Goal: Task Accomplishment & Management: Complete application form

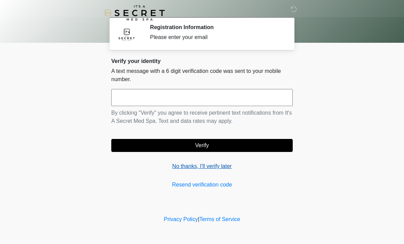
click at [224, 170] on link "No thanks, I'll verify later" at bounding box center [202, 166] width 182 height 8
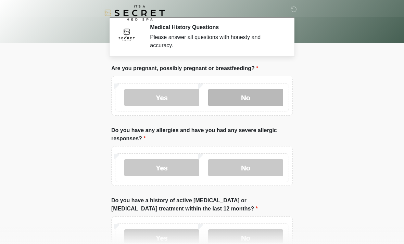
click at [253, 97] on label "No" at bounding box center [245, 97] width 75 height 17
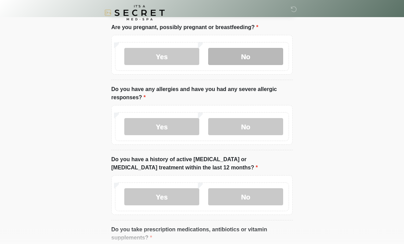
scroll to position [42, 0]
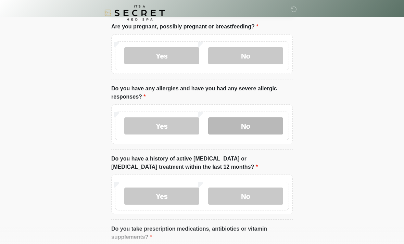
click at [255, 124] on label "No" at bounding box center [245, 126] width 75 height 17
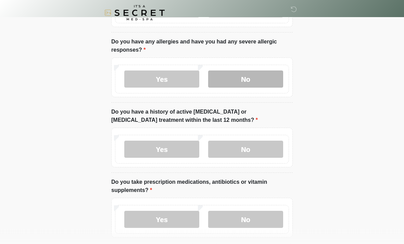
scroll to position [90, 0]
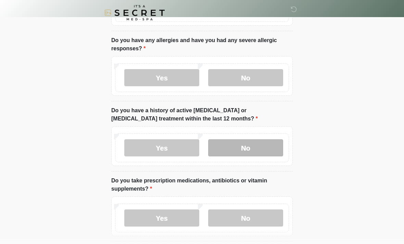
click at [255, 145] on label "No" at bounding box center [245, 148] width 75 height 17
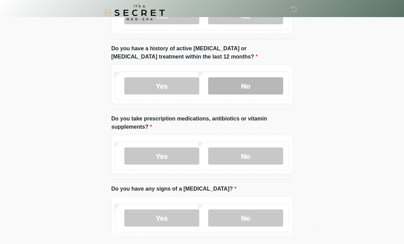
scroll to position [152, 0]
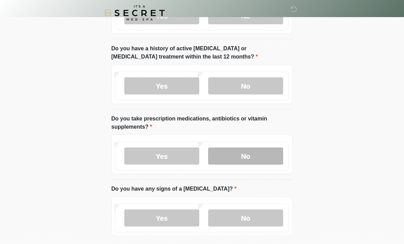
click at [257, 154] on label "No" at bounding box center [245, 156] width 75 height 17
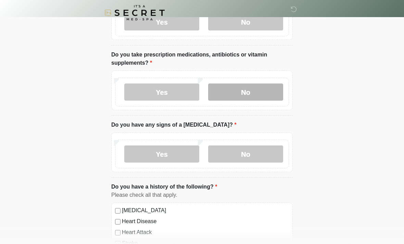
scroll to position [223, 0]
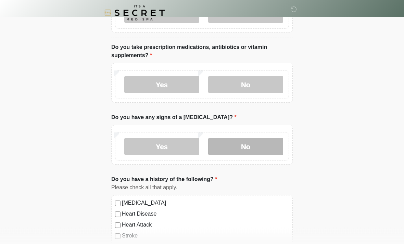
click at [254, 143] on label "No" at bounding box center [245, 146] width 75 height 17
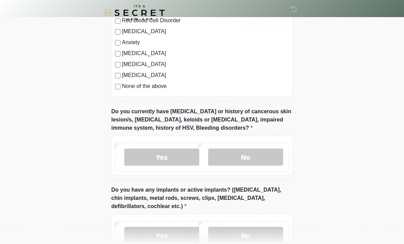
scroll to position [462, 0]
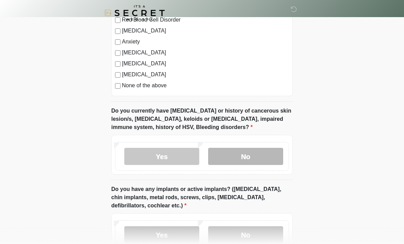
click at [237, 161] on label "No" at bounding box center [245, 156] width 75 height 17
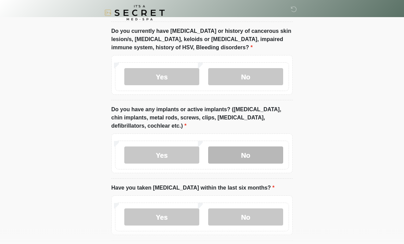
click at [245, 155] on label "No" at bounding box center [245, 155] width 75 height 17
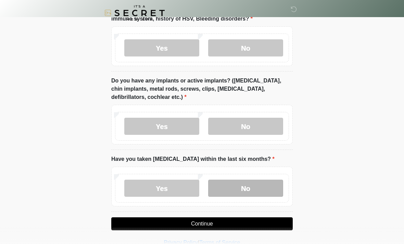
click at [242, 186] on label "No" at bounding box center [245, 188] width 75 height 17
click at [195, 224] on button "Continue" at bounding box center [202, 224] width 182 height 13
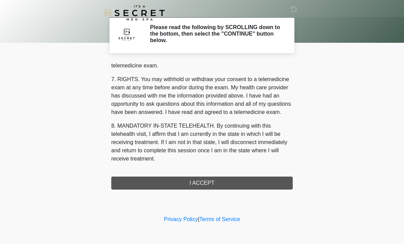
scroll to position [290, 0]
click at [200, 181] on button "I ACCEPT" at bounding box center [202, 183] width 182 height 13
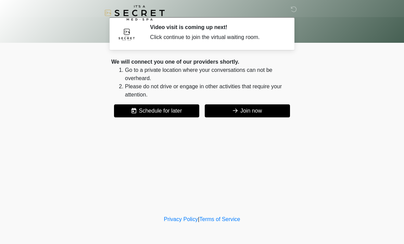
click at [252, 109] on button "Join now" at bounding box center [247, 111] width 85 height 13
